Goal: Task Accomplishment & Management: Use online tool/utility

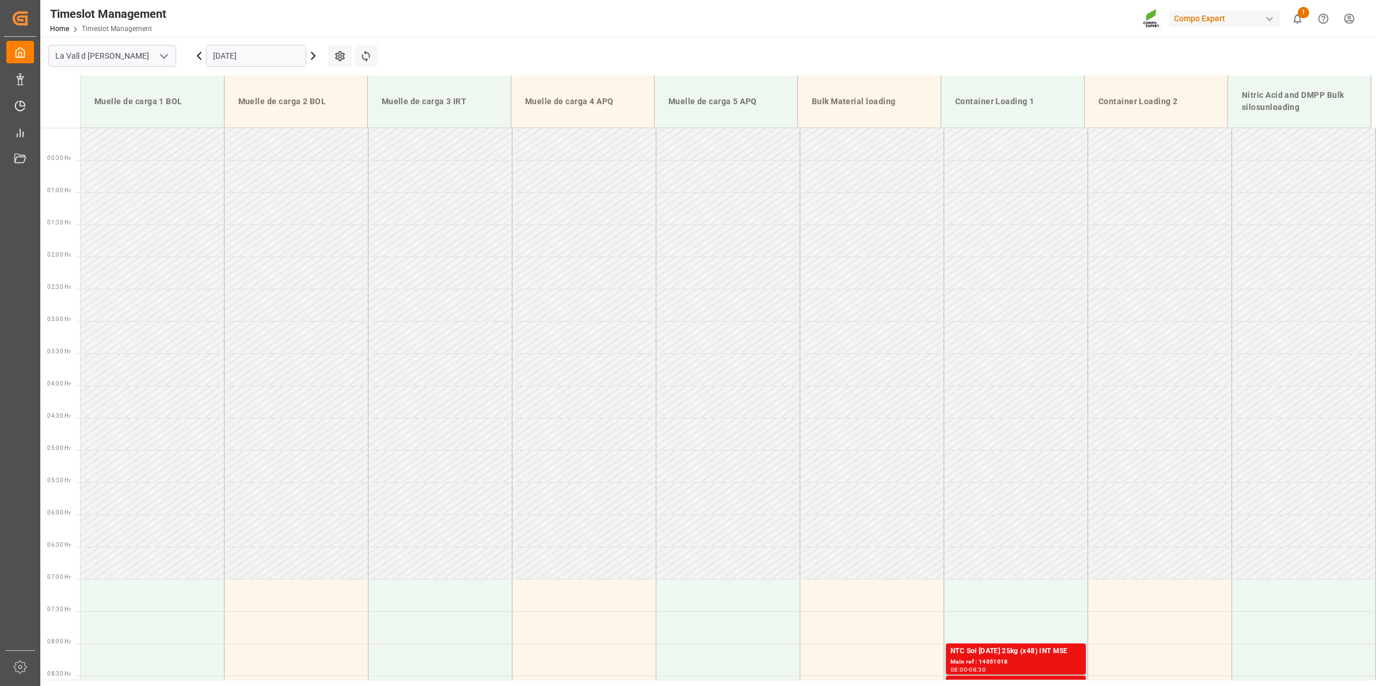
scroll to position [354, 0]
